Goal: Information Seeking & Learning: Learn about a topic

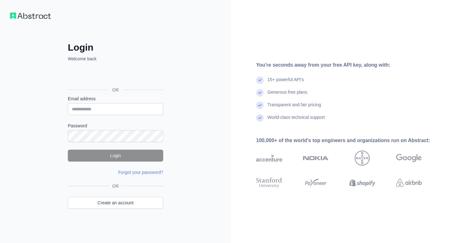
click at [117, 83] on div "OR" at bounding box center [115, 79] width 95 height 31
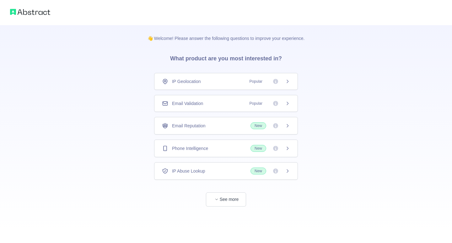
click at [210, 105] on div "Email Validation Popular" at bounding box center [226, 103] width 128 height 6
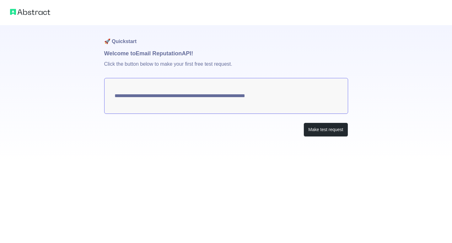
click at [225, 91] on textarea "**********" at bounding box center [226, 96] width 244 height 36
drag, startPoint x: 164, startPoint y: 65, endPoint x: 199, endPoint y: 66, distance: 34.5
click at [196, 66] on p "Click the button below to make your first free test request." at bounding box center [226, 68] width 244 height 20
click at [213, 67] on p "Click the button below to make your first free test request." at bounding box center [226, 68] width 244 height 20
drag, startPoint x: 188, startPoint y: 67, endPoint x: 236, endPoint y: 63, distance: 48.5
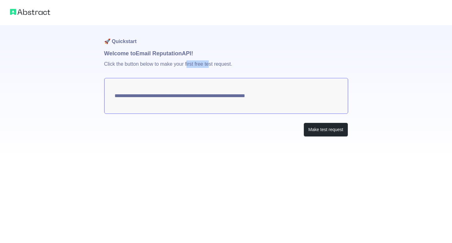
click at [218, 63] on p "Click the button below to make your first free test request." at bounding box center [226, 68] width 244 height 20
click at [236, 63] on p "Click the button below to make your first free test request." at bounding box center [226, 68] width 244 height 20
click at [207, 67] on p "Click the button below to make your first free test request." at bounding box center [226, 68] width 244 height 20
click at [221, 67] on p "Click the button below to make your first free test request." at bounding box center [226, 68] width 244 height 20
click at [321, 126] on button "Make test request" at bounding box center [326, 129] width 44 height 14
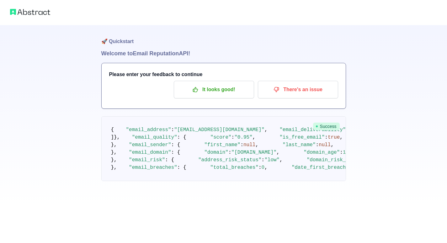
click at [213, 98] on div "Please enter your feedback to continue It looks good! There's an issue" at bounding box center [224, 85] width 244 height 45
click at [210, 88] on p "It looks good!" at bounding box center [214, 89] width 71 height 11
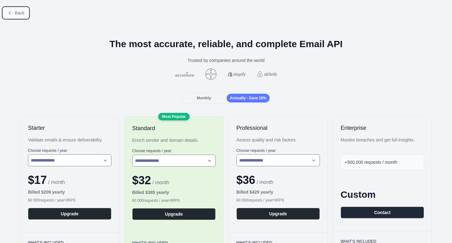
click at [24, 12] on span "Back" at bounding box center [20, 12] width 10 height 5
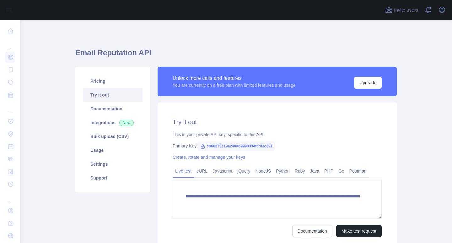
click at [234, 145] on span "cb66373e19a240ab9990334f6df3c391" at bounding box center [236, 145] width 77 height 9
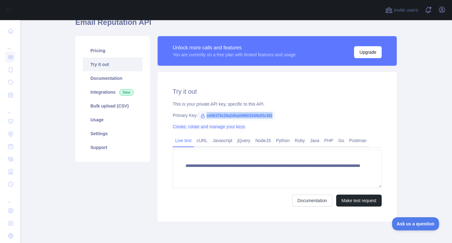
scroll to position [56, 0]
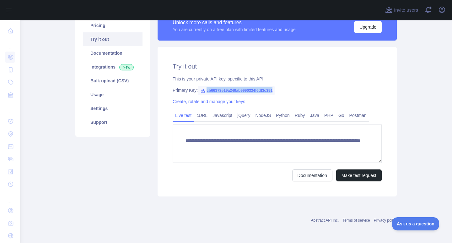
copy span "cb66373e19a240ab9990334f6df3c391"
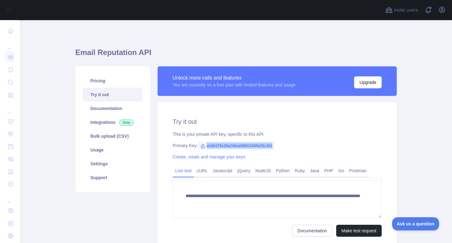
scroll to position [0, 0]
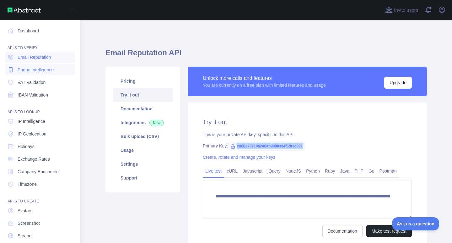
click at [32, 68] on span "Phone Intelligence" at bounding box center [36, 70] width 36 height 6
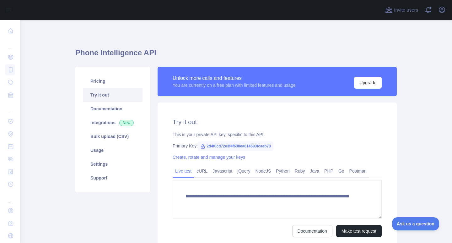
click at [228, 146] on span "2d4f0cd72e3f4f638ea614683fcaeb73" at bounding box center [236, 145] width 76 height 9
copy span "2d4f0cd72e3f4f638ea614683fcaeb73"
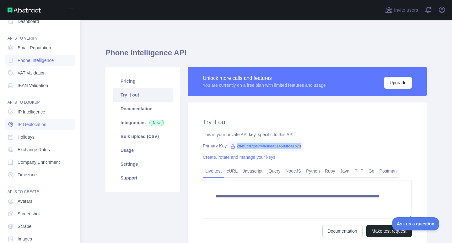
scroll to position [21, 0]
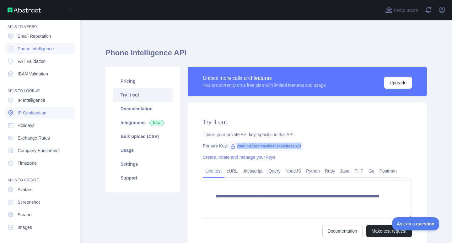
click at [36, 115] on span "IP Geolocation" at bounding box center [32, 113] width 29 height 6
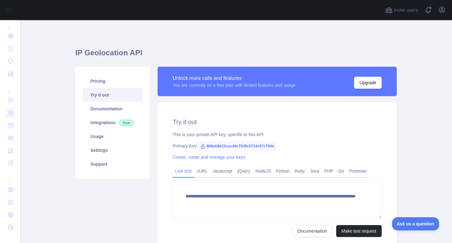
click at [229, 145] on span "806eb9d15cec49c7939c5714c97c784e" at bounding box center [237, 145] width 79 height 9
copy span "806eb9d15cec49c7939c5714c97c784e"
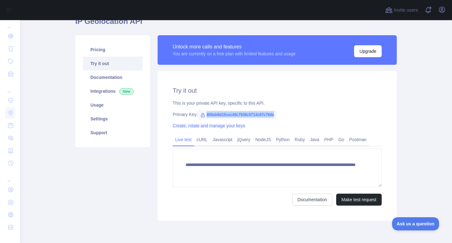
click at [221, 126] on link "Create, rotate and manage your keys" at bounding box center [209, 125] width 73 height 5
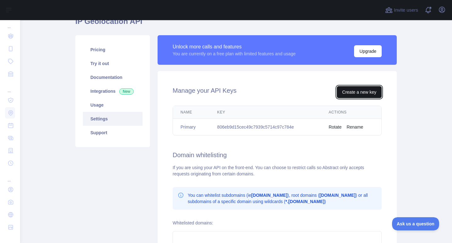
click at [348, 91] on button "Create a new key" at bounding box center [359, 92] width 45 height 12
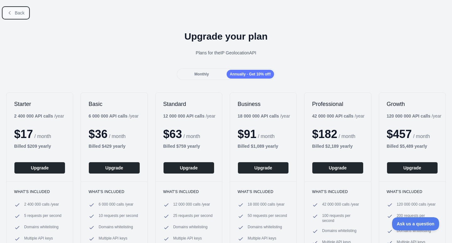
click at [10, 13] on icon at bounding box center [9, 12] width 5 height 5
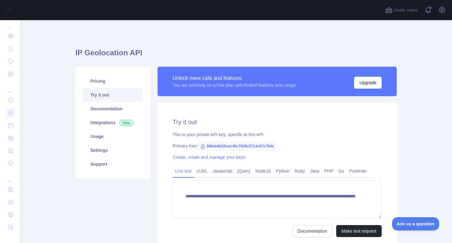
click at [233, 146] on span "806eb9d15cec49c7939c5714c97c784e" at bounding box center [237, 145] width 79 height 9
copy span "806eb9d15cec49c7939c5714c97c784e"
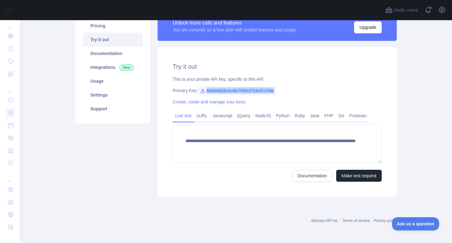
scroll to position [56, 0]
copy span "806eb9d15cec49c7939c5714c97c784e"
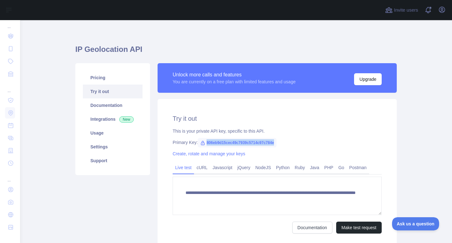
scroll to position [0, 0]
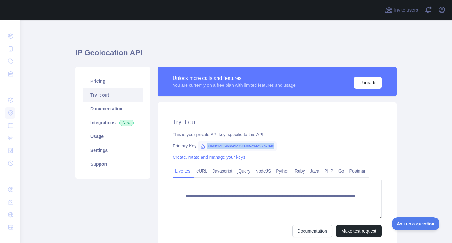
copy span "806eb9d15cec49c7939c5714c97c784e"
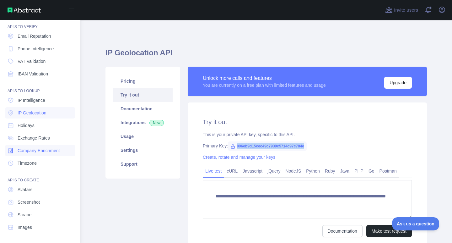
click at [42, 151] on span "Company Enrichment" at bounding box center [39, 150] width 42 height 6
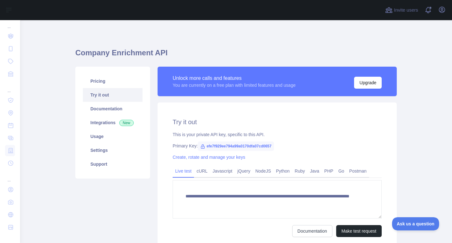
click at [226, 143] on span "efe7f929ee794a99a0170dfa07cd0657" at bounding box center [236, 145] width 76 height 9
copy span "efe7f929ee794a99a0170dfa07cd0657"
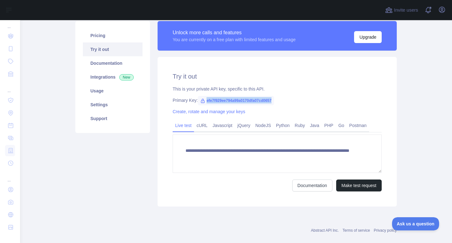
scroll to position [56, 0]
